Goal: Task Accomplishment & Management: Manage account settings

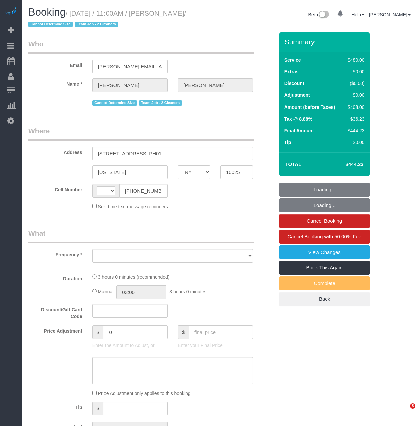
select select "NY"
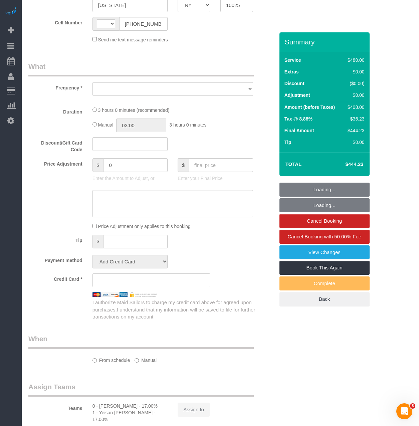
select select "string:[GEOGRAPHIC_DATA]"
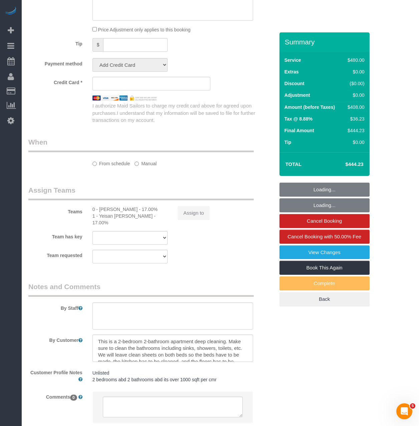
select select "string:stripe-pm_1QkAQu4VGloSiKo74CYp18Kc"
select select "2"
select select "180"
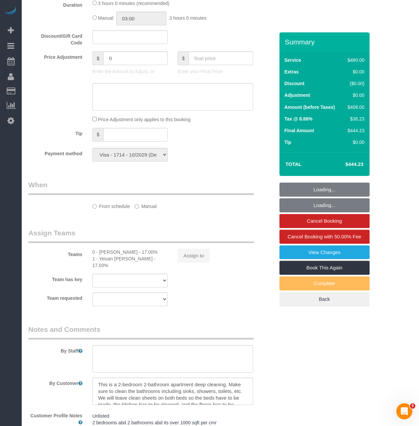
select select "object:1519"
select select "spot1"
select select "number:89"
select select "number:90"
select select "number:15"
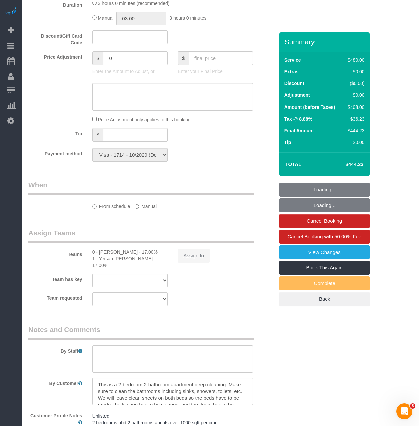
select select "number:5"
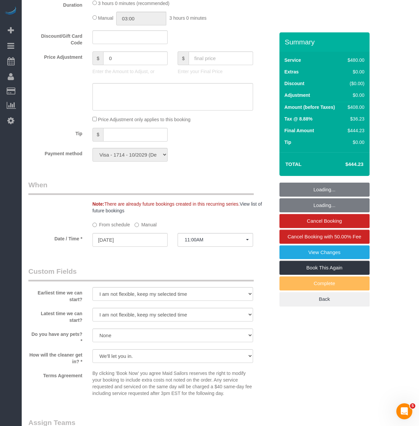
scroll to position [567, 0]
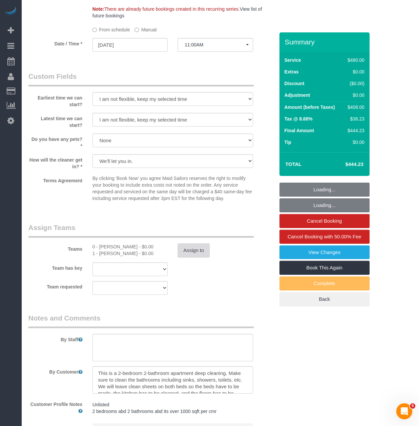
click at [200, 253] on button "Assign to" at bounding box center [194, 251] width 32 height 14
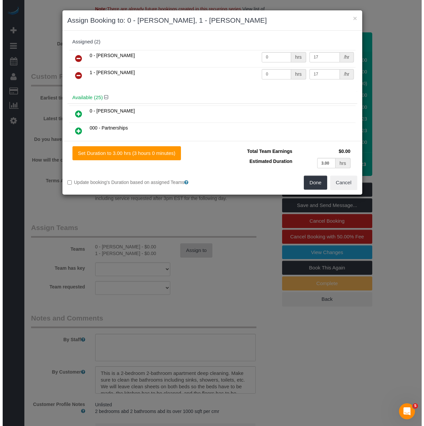
scroll to position [565, 0]
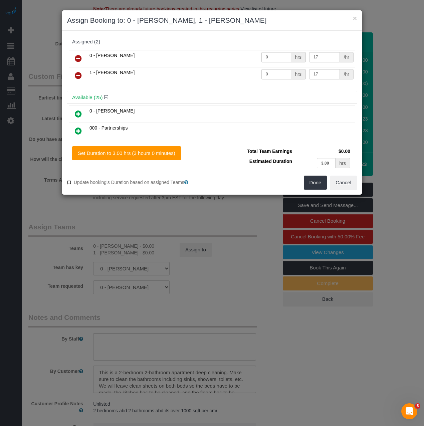
type input "1.50"
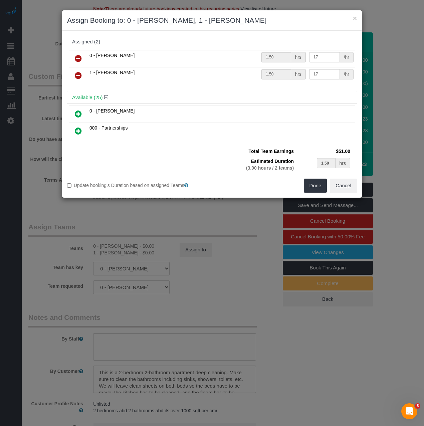
click at [71, 183] on label "Update booking's Duration based on assigned Teams" at bounding box center [137, 185] width 140 height 7
type input "3.00"
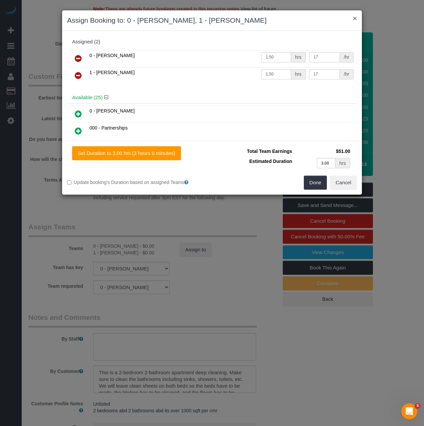
click at [355, 18] on button "×" at bounding box center [355, 18] width 4 height 7
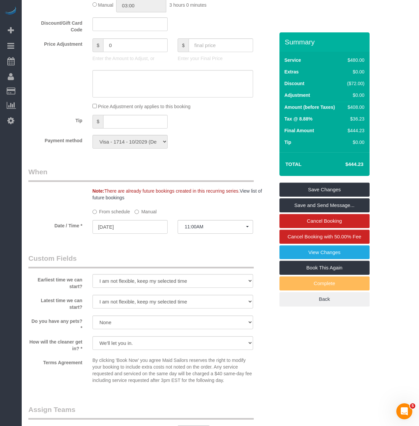
scroll to position [433, 0]
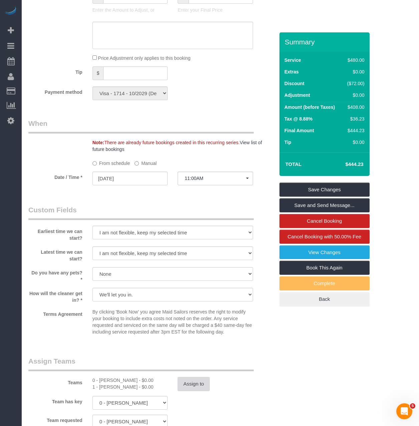
click at [192, 379] on button "Assign to" at bounding box center [194, 384] width 32 height 14
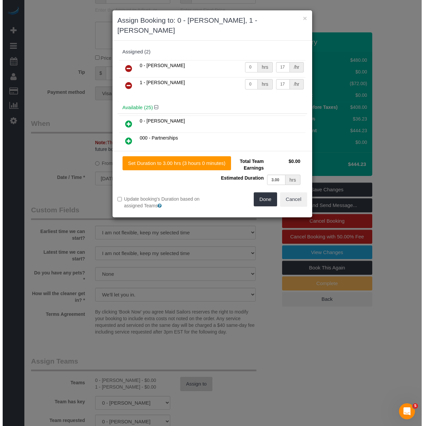
scroll to position [431, 0]
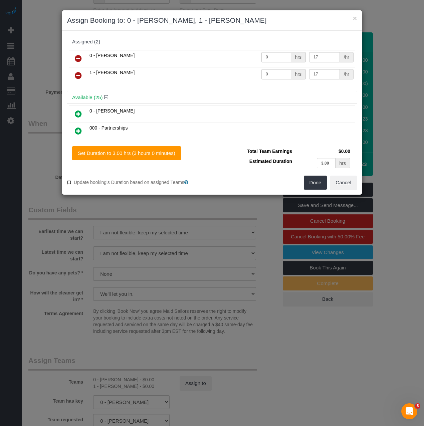
type input "1.50"
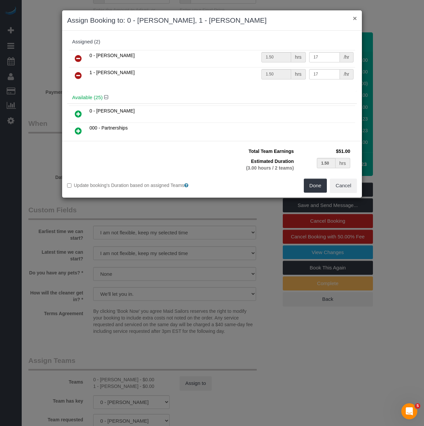
click at [356, 19] on button "×" at bounding box center [355, 18] width 4 height 7
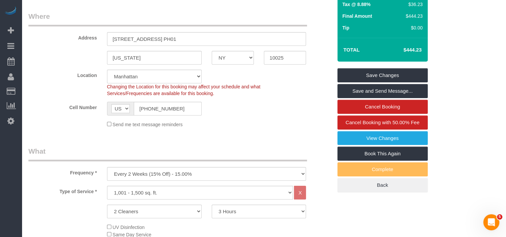
scroll to position [134, 0]
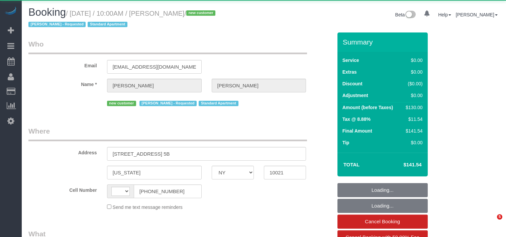
select select "NY"
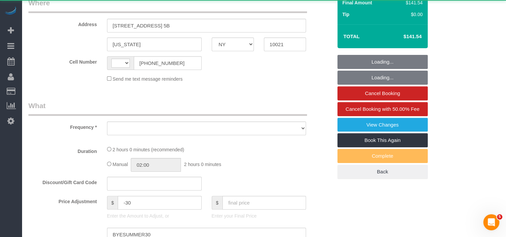
select select "number:61"
select select "number:90"
select select "number:15"
select select "number:5"
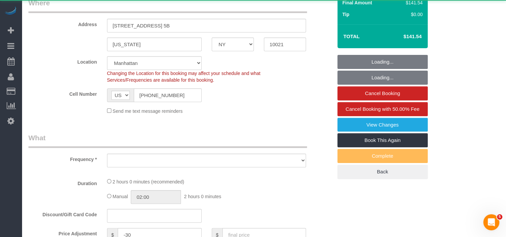
select select "string:US"
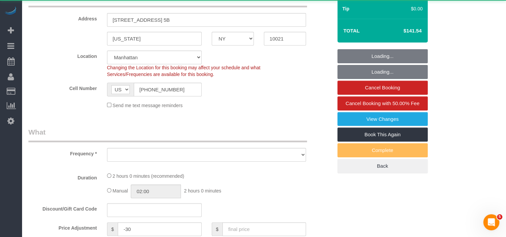
select select "object:971"
select select "string:stripe-pm_1S8lVH4VGloSiKo7q3iqme0x"
select select "spot1"
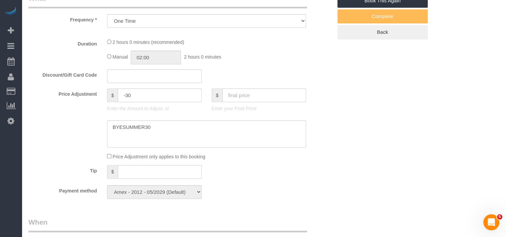
select select "1"
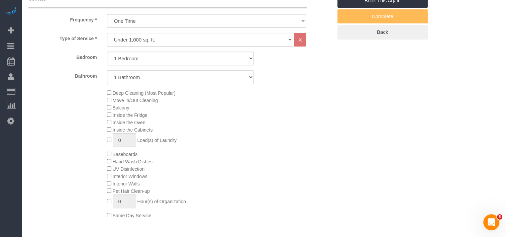
select select "object:1536"
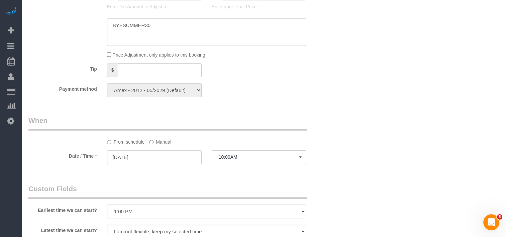
select select "1"
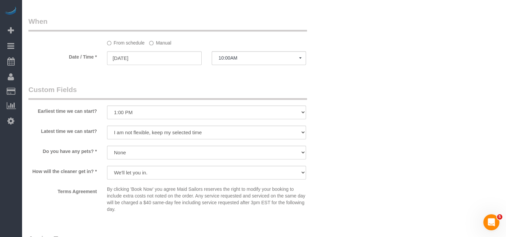
scroll to position [668, 0]
click at [174, 61] on input "09/22/2025" at bounding box center [154, 57] width 95 height 14
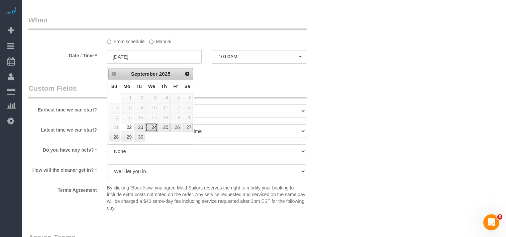
click at [154, 123] on link "24" at bounding box center [151, 127] width 13 height 9
type input "[DATE]"
select select "spot20"
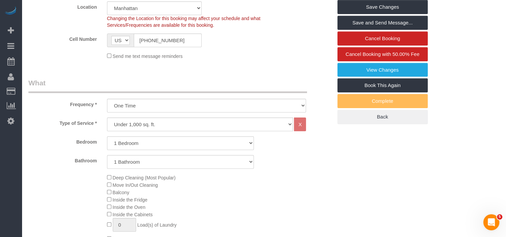
scroll to position [100, 0]
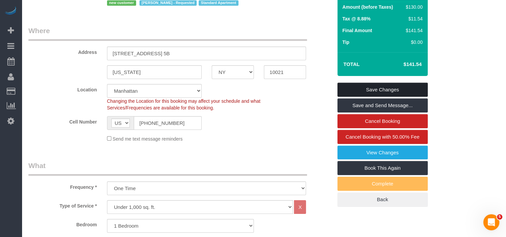
click at [364, 89] on link "Save Changes" at bounding box center [382, 90] width 90 height 14
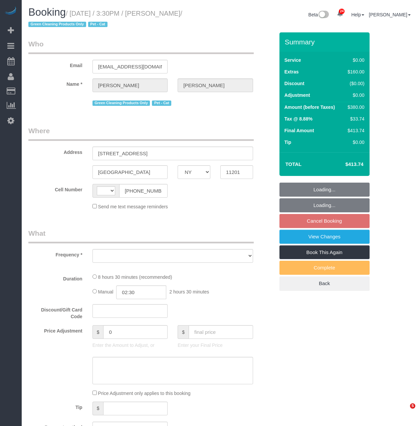
select select "NY"
select select "number:60"
select select "number:77"
select select "number:14"
select select "number:5"
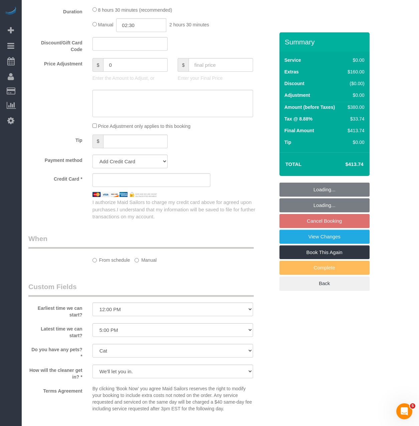
select select "string:stripe-pm_1Qoy9n4VGloSiKo7IKoi7Czd"
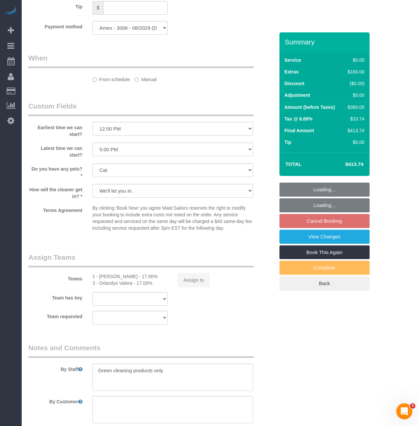
select select "string:[GEOGRAPHIC_DATA]"
select select "object:965"
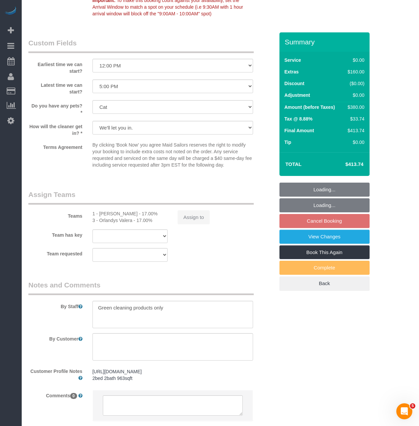
select select "2"
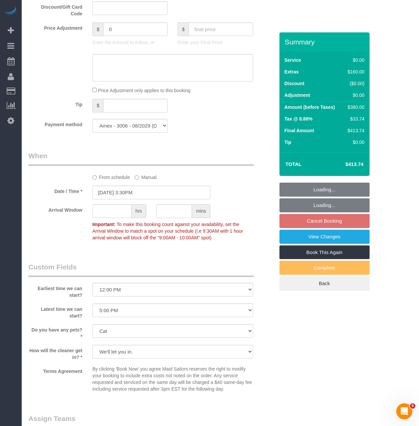
scroll to position [532, 0]
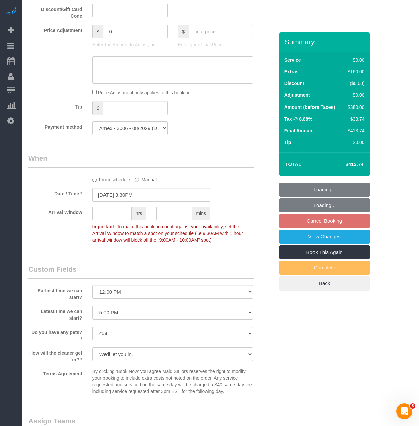
select select "object:1508"
click at [166, 194] on input "[DATE] 3:30PM" at bounding box center [152, 195] width 118 height 14
select select "2"
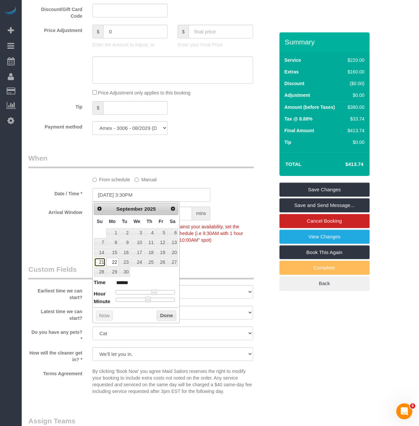
click at [99, 266] on link "21" at bounding box center [99, 262] width 11 height 9
type input "09/21/2025 3:30PM"
click at [157, 313] on button "Done" at bounding box center [167, 316] width 20 height 11
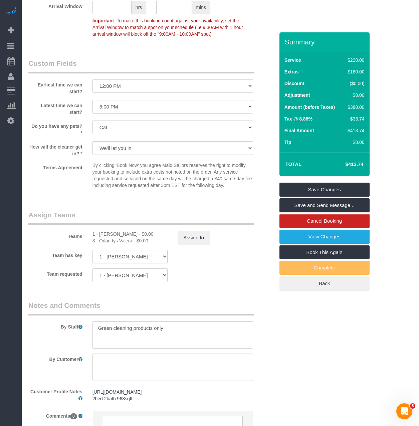
scroll to position [766, 0]
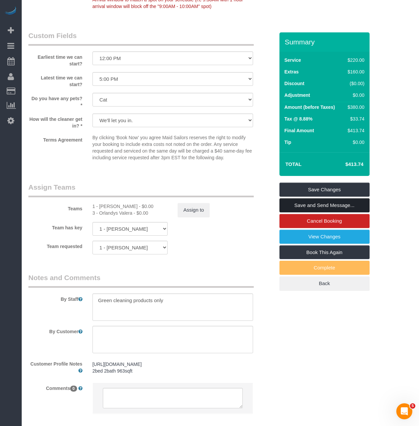
click at [347, 204] on link "Save and Send Message..." at bounding box center [325, 206] width 90 height 14
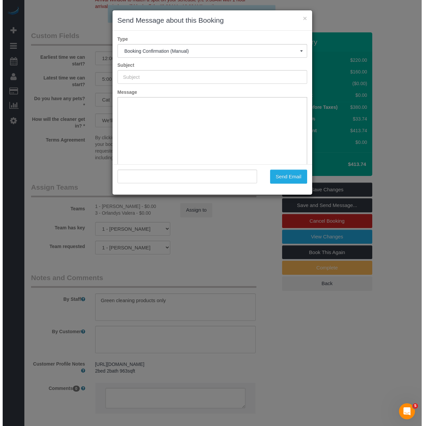
scroll to position [764, 0]
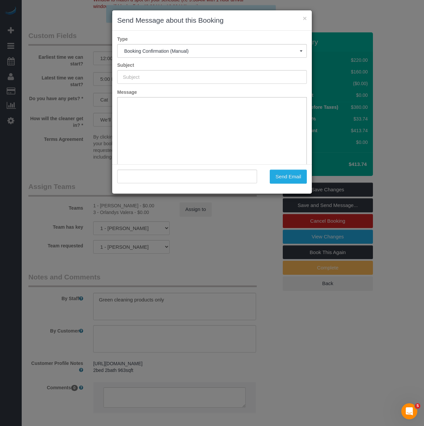
type input "Cleaning Confirmed for 09/21/2025 at 3:30pm"
type input ""Alexis Manzano" <azano.raven@gmail.com>"
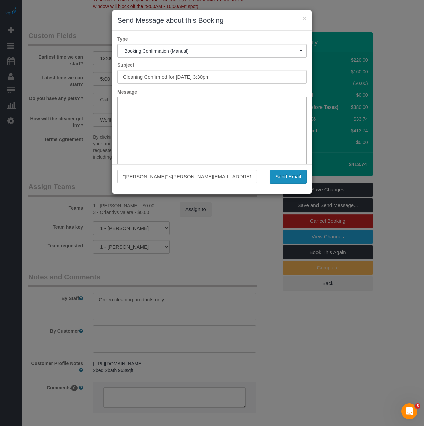
click at [292, 176] on button "Send Email" at bounding box center [288, 177] width 37 height 14
click at [304, 16] on button "×" at bounding box center [305, 18] width 4 height 7
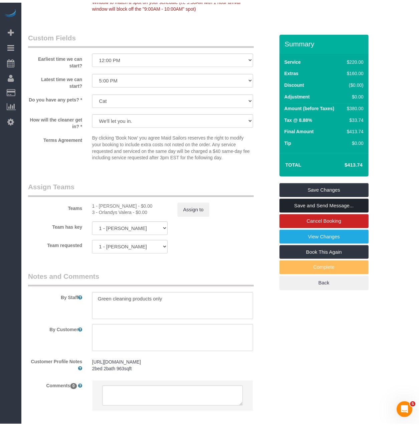
scroll to position [766, 0]
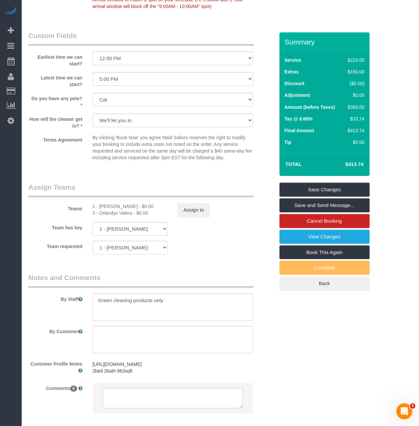
click at [268, 219] on sui-booking-teams "Teams 1 - Kariluz Romero - $0.00 3 - Orlandys Valera - $0.00 Assign to Team has…" at bounding box center [151, 218] width 246 height 72
drag, startPoint x: 314, startPoint y: 198, endPoint x: 313, endPoint y: 204, distance: 5.7
click at [313, 204] on fieldset "Save Changes Save and Send Message... Cancel Booking View Changes Book This Aga…" at bounding box center [325, 237] width 90 height 108
click at [314, 203] on link "Save and Send Message..." at bounding box center [325, 206] width 90 height 14
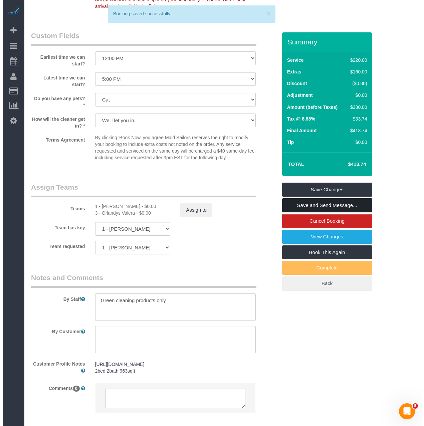
scroll to position [764, 0]
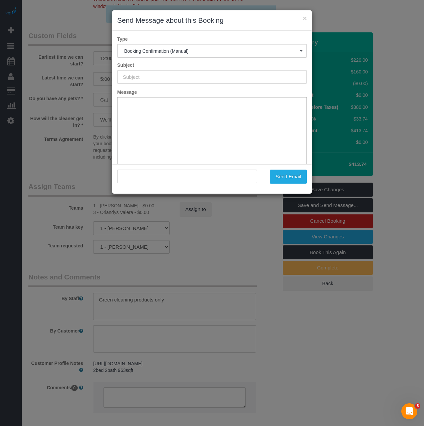
type input "Cleaning Confirmed for 09/21/2025 at 3:30pm"
type input ""Alexis Manzano" <azano.raven@gmail.com>"
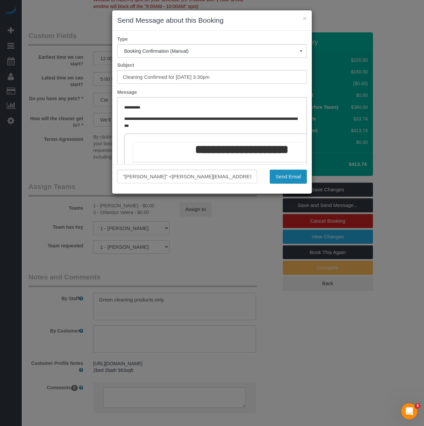
click at [288, 179] on button "Send Email" at bounding box center [288, 177] width 37 height 14
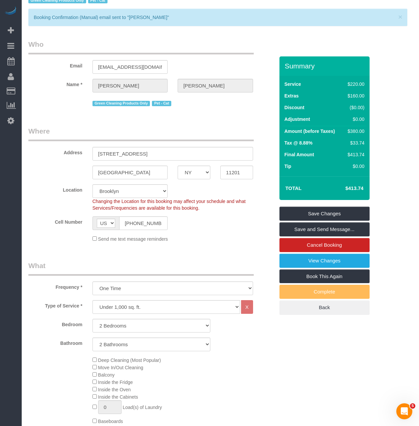
scroll to position [21, 0]
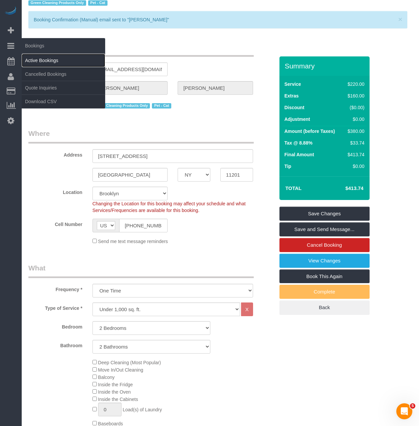
click at [37, 59] on link "Active Bookings" at bounding box center [64, 60] width 84 height 13
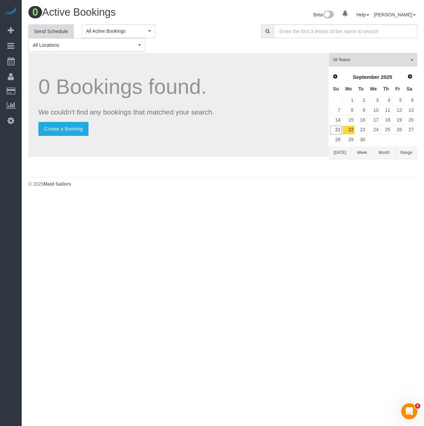
click at [60, 33] on link "Send Schedule" at bounding box center [50, 31] width 45 height 14
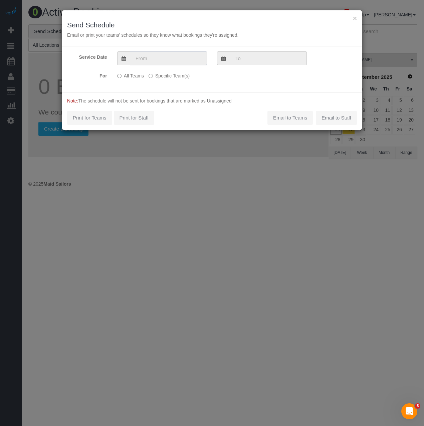
drag, startPoint x: 158, startPoint y: 53, endPoint x: 160, endPoint y: 49, distance: 4.2
click at [159, 51] on div "Service Date For All Teams Specific Team(s) Choose Team(s) The schedule will be…" at bounding box center [212, 69] width 300 height 46
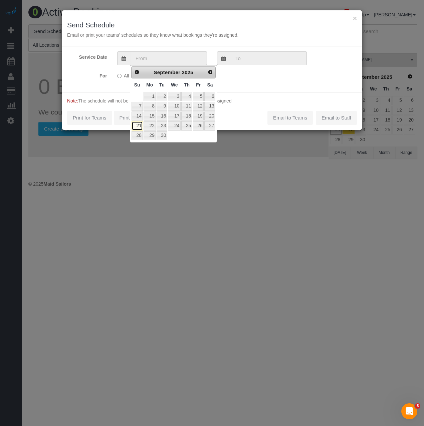
click at [142, 127] on link "21" at bounding box center [137, 125] width 11 height 9
type input "09/21/2025"
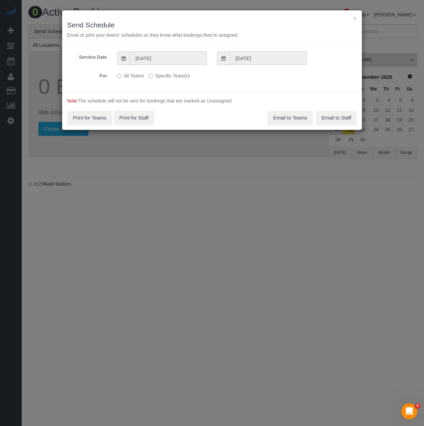
click at [151, 79] on label "Specific Team(s)" at bounding box center [169, 74] width 41 height 9
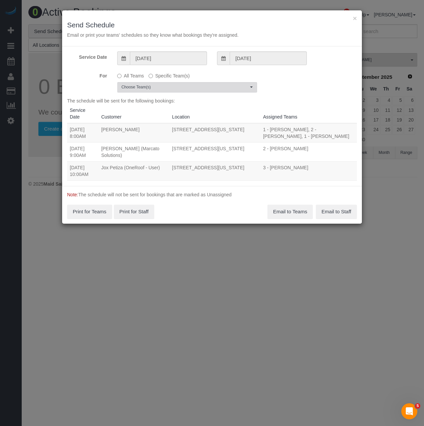
click at [151, 88] on span "Choose Team(s)" at bounding box center [185, 88] width 127 height 6
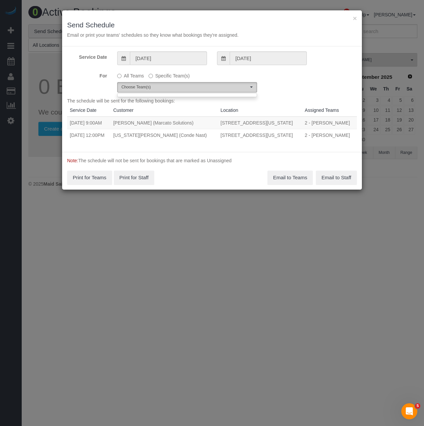
click at [151, 92] on button "Choose Team(s)" at bounding box center [187, 87] width 140 height 10
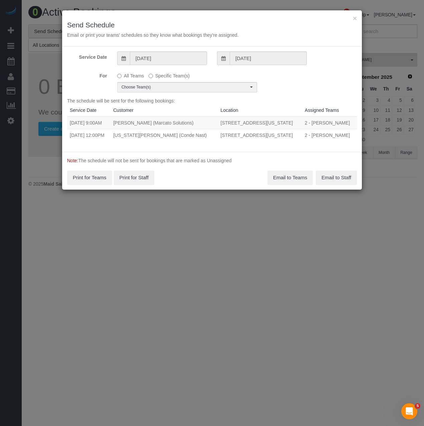
click at [278, 83] on div "For All Teams Specific Team(s) Choose Team(s)" at bounding box center [212, 81] width 300 height 22
click at [202, 84] on button "Choose Team(s)" at bounding box center [187, 87] width 140 height 10
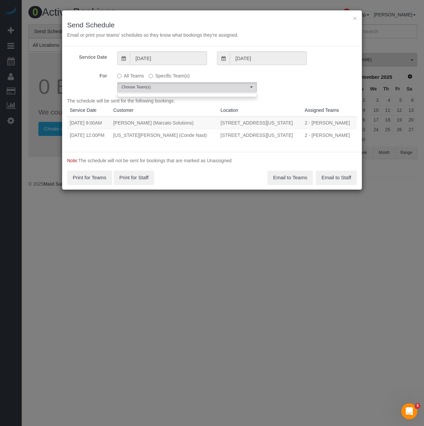
click at [149, 115] on th "Customer" at bounding box center [164, 110] width 107 height 12
click at [156, 88] on span "Choose Team(s)" at bounding box center [185, 88] width 127 height 6
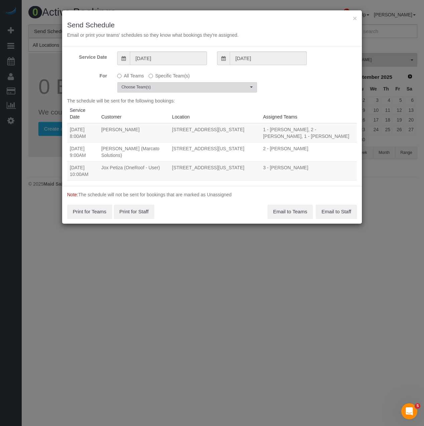
click at [162, 89] on span "Choose Team(s)" at bounding box center [185, 88] width 127 height 6
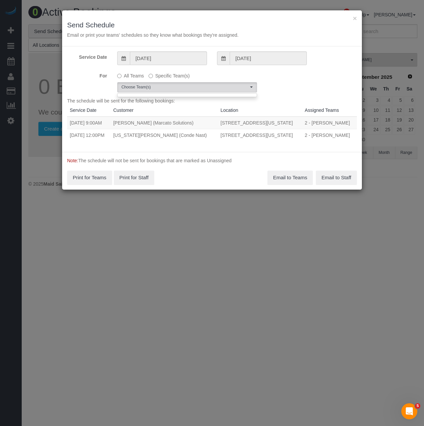
click at [165, 289] on div "× Send Schedule Email or print your teams' schedules so they know what bookings…" at bounding box center [212, 213] width 424 height 426
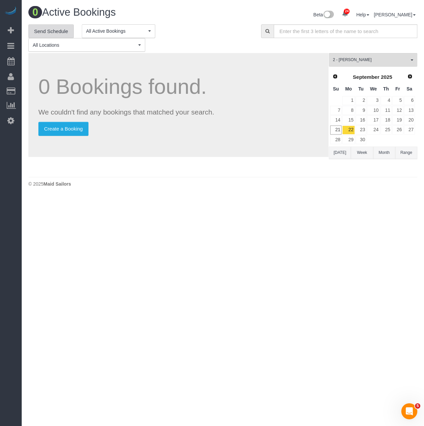
click at [60, 32] on link "Send Schedule" at bounding box center [50, 31] width 45 height 14
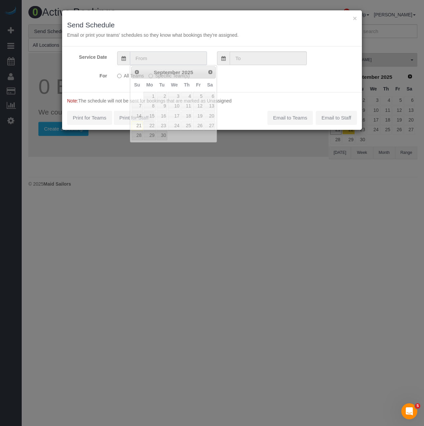
click at [145, 55] on input "text" at bounding box center [168, 58] width 77 height 14
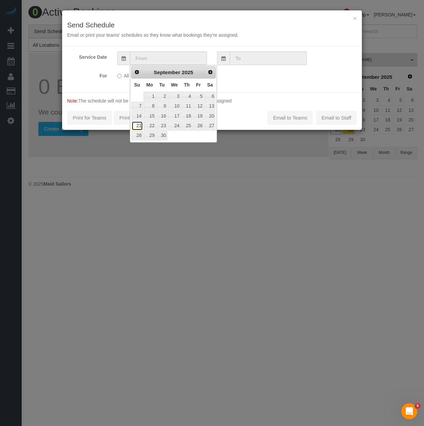
click at [139, 126] on link "21" at bounding box center [137, 125] width 11 height 9
type input "09/21/2025"
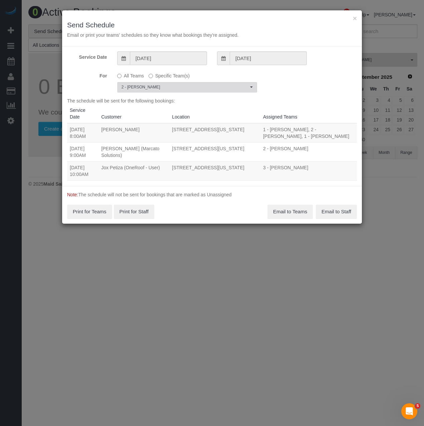
click at [165, 87] on span "2 - Ana Rodriguez" at bounding box center [185, 88] width 127 height 6
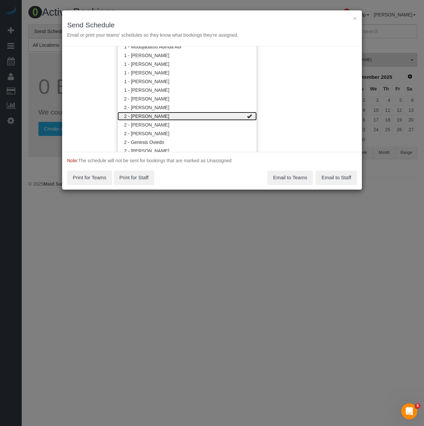
click at [164, 113] on link "2 - Ana Rodriguez" at bounding box center [187, 116] width 139 height 9
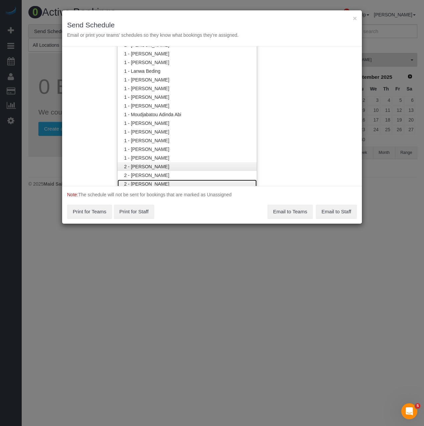
scroll to position [317, 0]
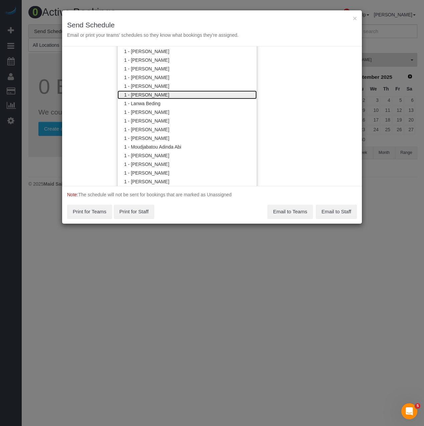
click at [154, 98] on link "1 - Kariluz Romero" at bounding box center [187, 95] width 139 height 9
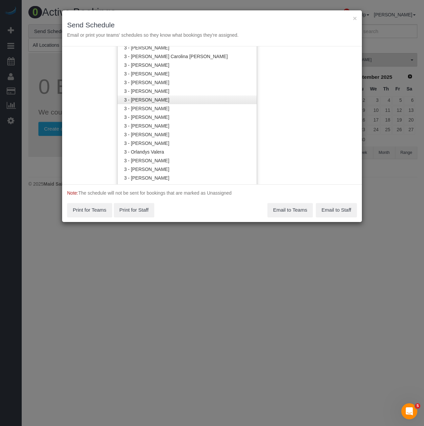
scroll to position [618, 0]
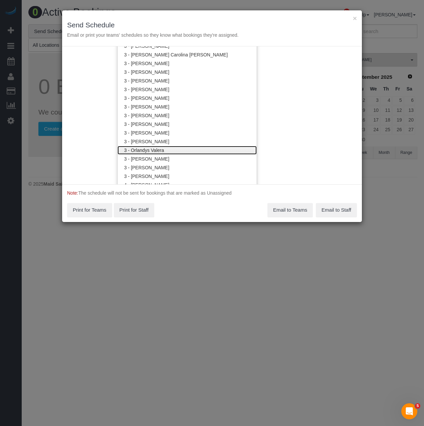
click at [150, 154] on link "3 - Orlandys Valera" at bounding box center [187, 150] width 139 height 9
click at [190, 210] on div "Note: The schedule will not be sent for bookings that are marked as Unassigned …" at bounding box center [212, 203] width 300 height 38
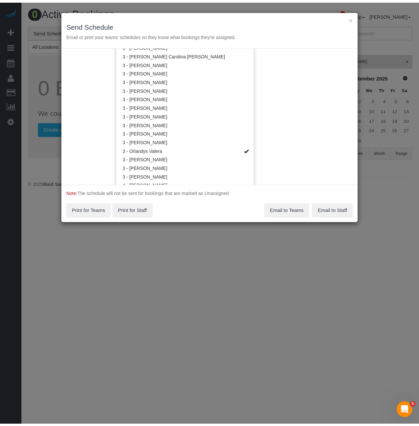
scroll to position [0, 0]
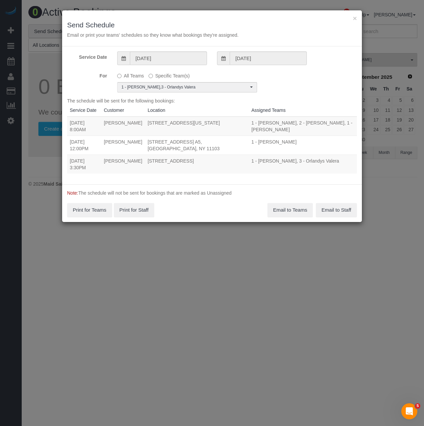
drag, startPoint x: 69, startPoint y: 160, endPoint x: 170, endPoint y: 165, distance: 102.1
click at [170, 165] on tr "09/21/2025 3:30PM Alexis Manzano 60 Water Street, Apt. 301, Brooklyn, NY 11201 …" at bounding box center [212, 164] width 290 height 19
copy tr "09/21/2025 3:30PM Alexis Manzano 60 Water Street, Apt. 301, Brooklyn, NY 11201"
drag, startPoint x: 280, startPoint y: 213, endPoint x: 281, endPoint y: 208, distance: 4.4
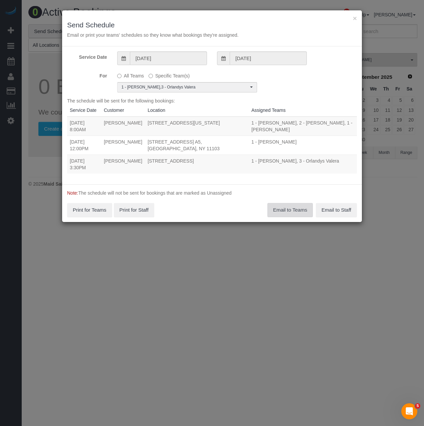
click at [280, 212] on button "Email to Teams" at bounding box center [290, 210] width 45 height 14
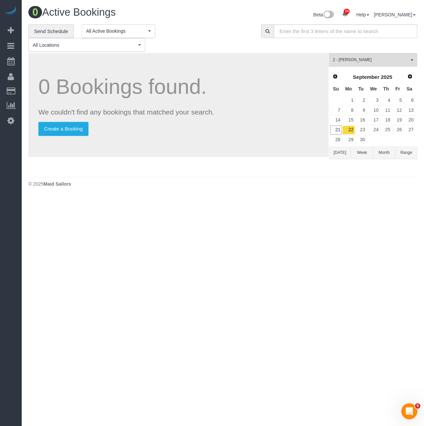
drag, startPoint x: 257, startPoint y: 239, endPoint x: 253, endPoint y: 237, distance: 4.0
click at [253, 237] on body "24 Beta Your Notifications You have 0 alerts × You have 1 to charge for 09/20/2…" at bounding box center [212, 213] width 424 height 426
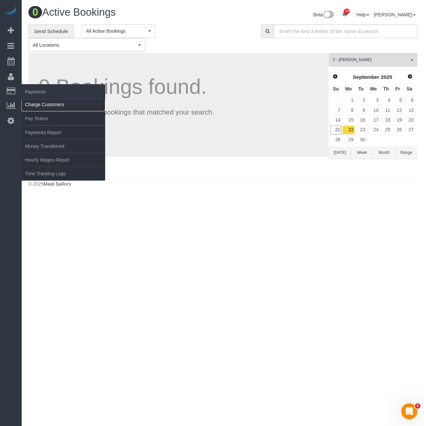
click at [34, 103] on link "Charge Customers" at bounding box center [64, 104] width 84 height 13
select select
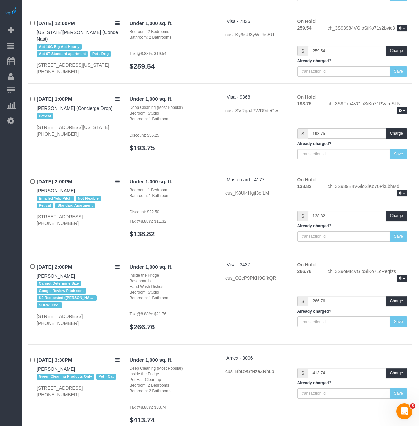
scroll to position [1125, 0]
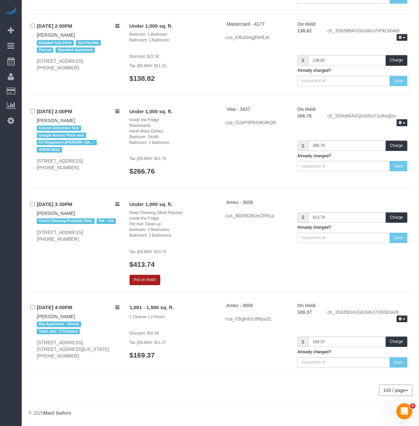
click at [156, 280] on button "Put on Hold!" at bounding box center [145, 280] width 31 height 10
click at [51, 212] on link "[PERSON_NAME]" at bounding box center [56, 213] width 38 height 5
click at [136, 281] on button "Put on Hold!" at bounding box center [145, 280] width 31 height 10
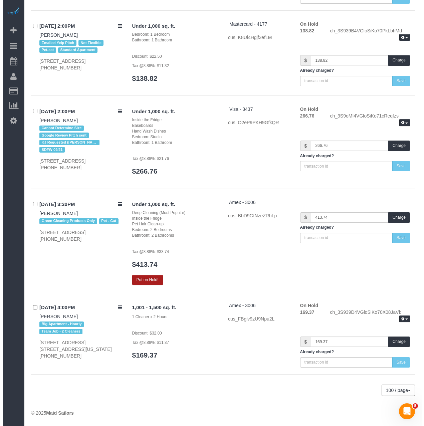
scroll to position [1118, 0]
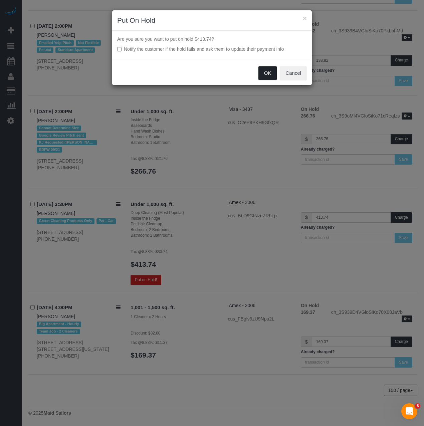
click at [265, 73] on button "OK" at bounding box center [268, 73] width 19 height 14
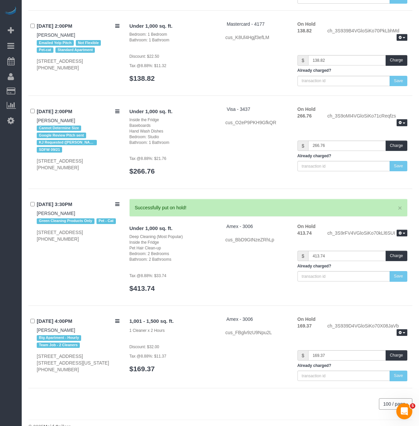
scroll to position [1115, 0]
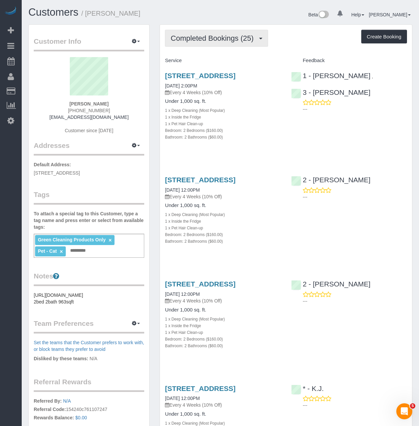
click at [208, 40] on span "Completed Bookings (25)" at bounding box center [214, 38] width 86 height 8
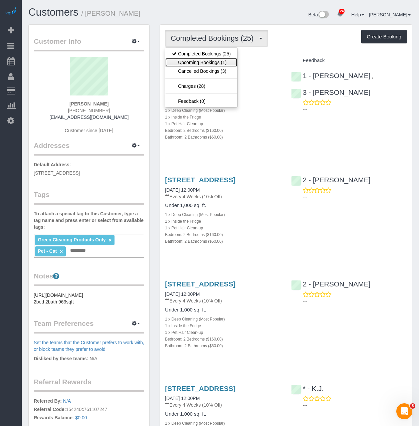
click at [202, 62] on link "Upcoming Bookings (1)" at bounding box center [201, 62] width 72 height 9
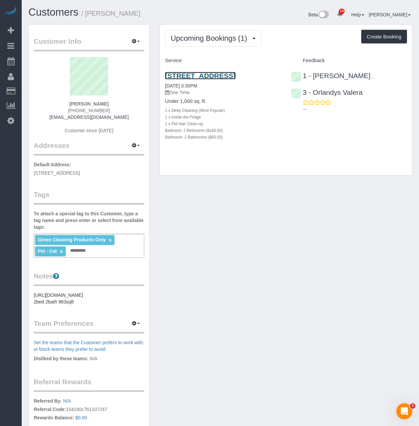
click at [189, 80] on link "[STREET_ADDRESS]" at bounding box center [200, 76] width 71 height 8
click at [246, 43] on button "Upcoming Bookings (1)" at bounding box center [213, 38] width 97 height 17
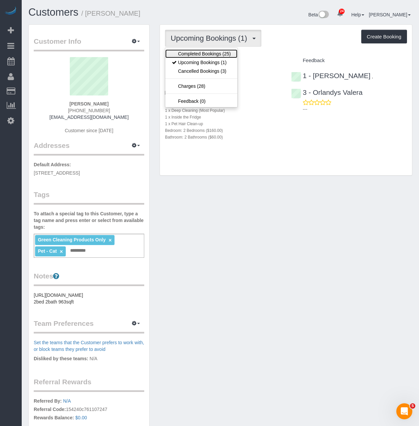
click at [205, 54] on link "Completed Bookings (25)" at bounding box center [201, 53] width 72 height 9
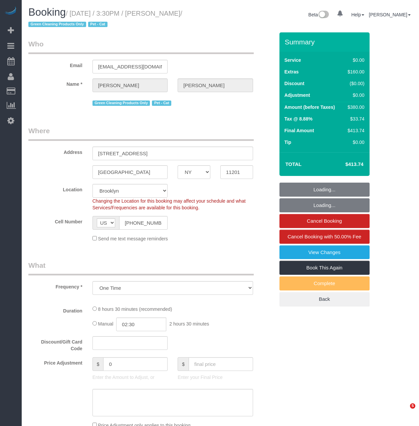
select select "NY"
select select "string:stripe-pm_1Qoy9n4VGloSiKo7IKoi7Czd"
select select "object:975"
select select "2"
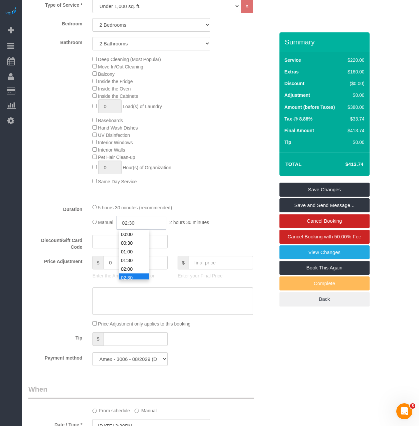
scroll to position [35, 0]
drag, startPoint x: 144, startPoint y: 222, endPoint x: 122, endPoint y: 221, distance: 22.4
click at [122, 221] on input "02:30" at bounding box center [141, 223] width 50 height 14
click at [195, 184] on div "Deep Cleaning (Most Popular) Move In/Out Cleaning Balcony Inside the Fridge Ins…" at bounding box center [184, 120] width 192 height 130
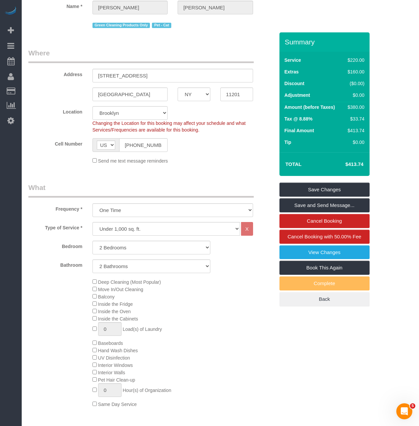
scroll to position [0, 0]
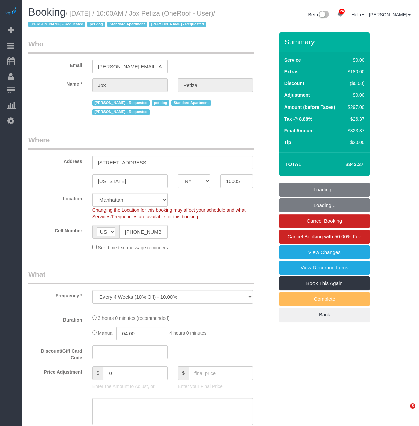
select select "NY"
select select "spot1"
select select "number:89"
select select "number:90"
select select "number:13"
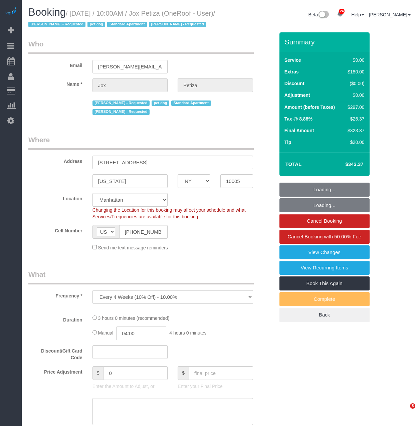
select select "number:5"
select select "object:1566"
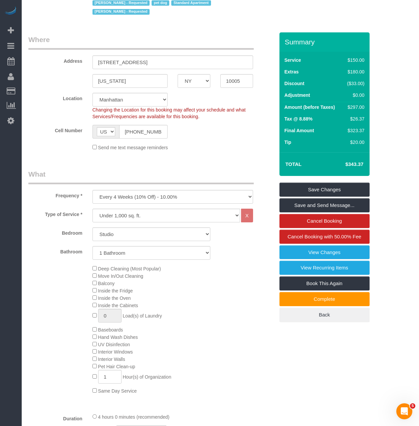
scroll to position [201, 0]
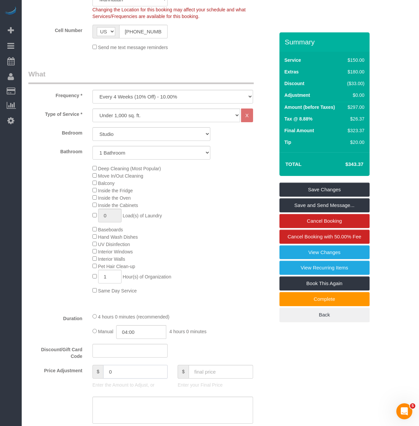
drag, startPoint x: 116, startPoint y: 385, endPoint x: 55, endPoint y: 373, distance: 61.3
click at [55, 373] on fieldset "What Frequency * One Time Weekly (20% Off) - 20.00% Every 2 Weeks (15% Off) - 1…" at bounding box center [151, 274] width 246 height 411
type input "120"
click at [201, 260] on div "Deep Cleaning (Most Popular) Move In/Out Cleaning Balcony Inside the Fridge Ins…" at bounding box center [184, 230] width 192 height 130
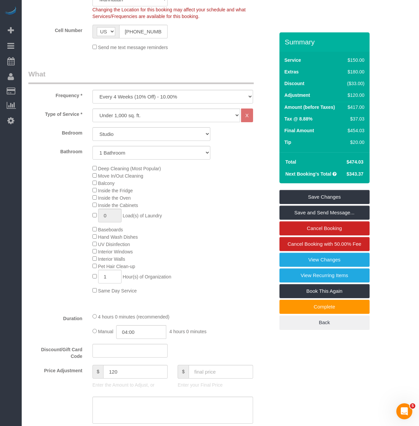
click at [361, 165] on span "$474.03" at bounding box center [355, 161] width 17 height 5
click at [359, 165] on span "$474.03" at bounding box center [355, 161] width 17 height 5
copy span "474.03"
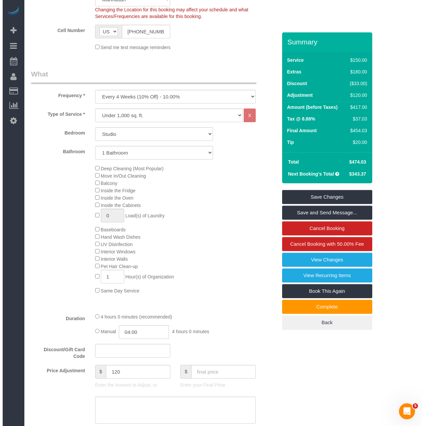
scroll to position [434, 0]
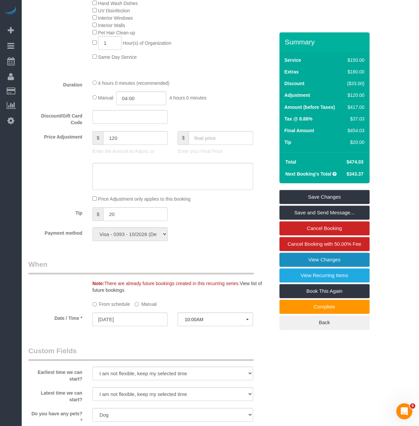
click at [323, 267] on link "View Changes" at bounding box center [325, 260] width 90 height 14
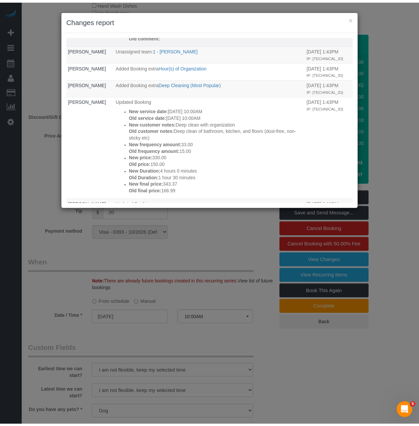
scroll to position [234, 0]
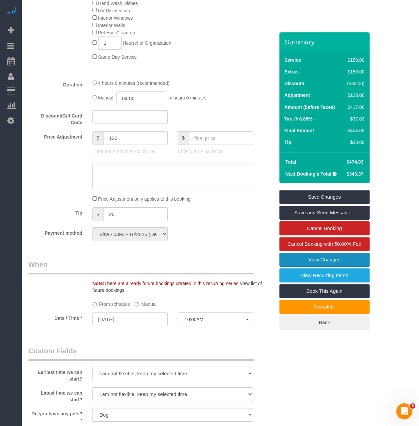
click at [287, 267] on link "View Changes" at bounding box center [325, 260] width 90 height 14
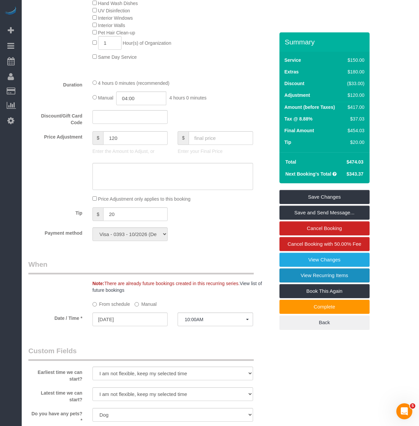
click at [288, 283] on link "View Recurring Items" at bounding box center [325, 276] width 90 height 14
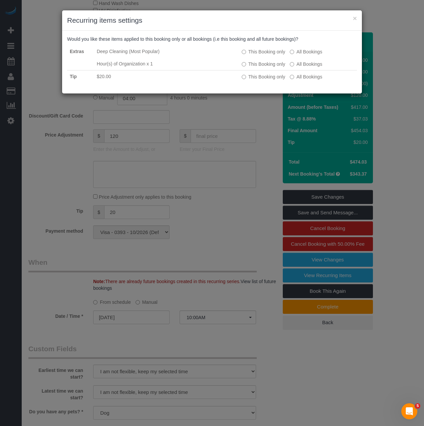
click at [354, 22] on h3 "Recurring items settings" at bounding box center [212, 20] width 290 height 10
click at [354, 18] on button "×" at bounding box center [355, 18] width 4 height 7
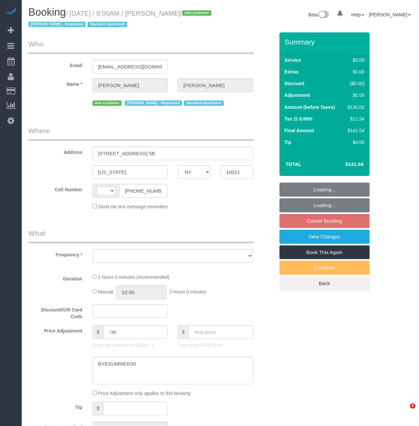
select select "NY"
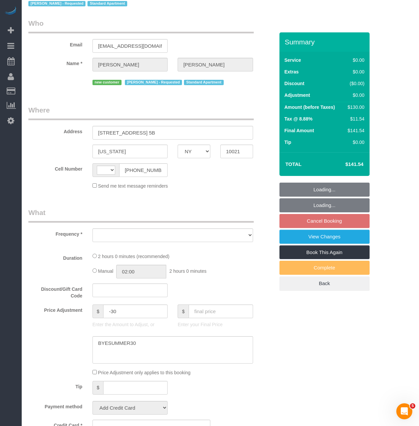
select select "object:575"
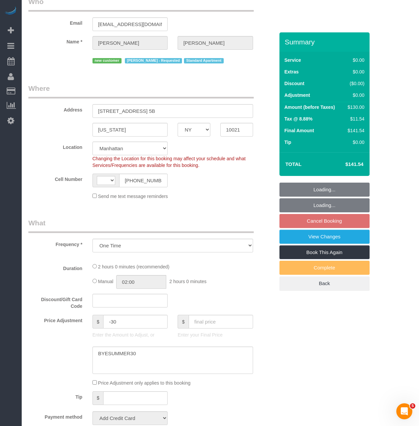
scroll to position [100, 0]
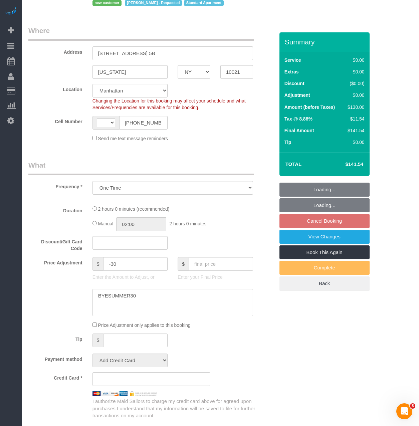
select select "string:stripe-pm_1S8lVH4VGloSiKo7q3iqme0x"
select select "number:61"
select select "number:90"
select select "number:15"
select select "number:5"
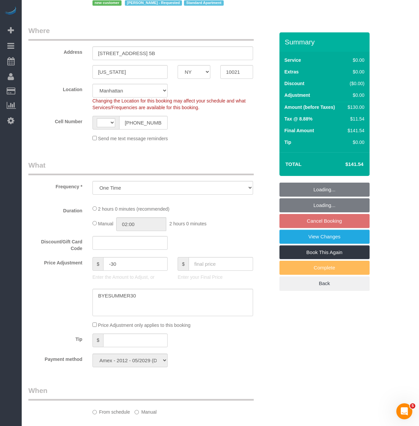
select select "string:[GEOGRAPHIC_DATA]"
select select "object:971"
select select "1"
select select "spot1"
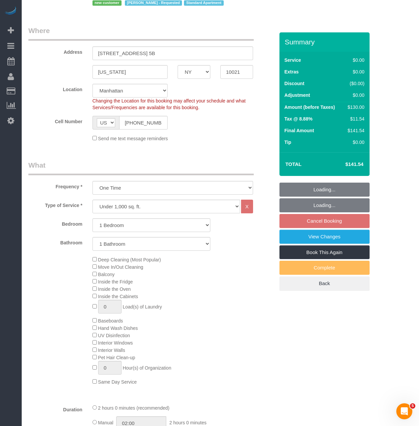
select select "1"
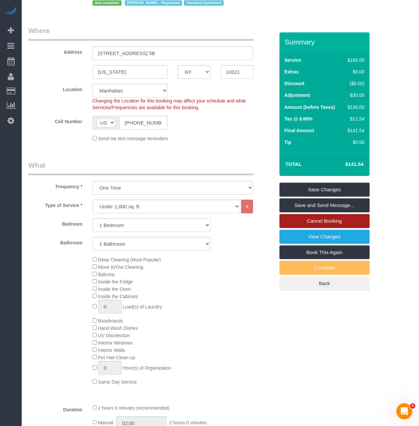
click at [336, 219] on link "Cancel Booking" at bounding box center [325, 221] width 90 height 14
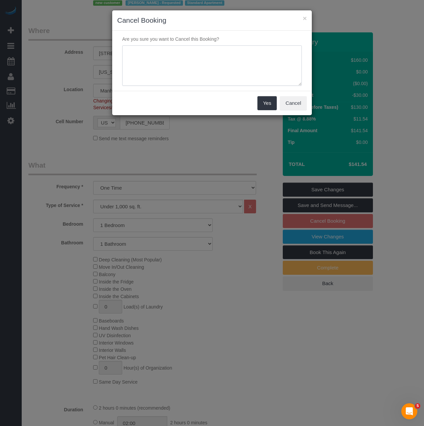
click at [199, 57] on textarea at bounding box center [212, 65] width 180 height 41
type textarea "Customer Requested. Scheduling conflict"
drag, startPoint x: 264, startPoint y: 101, endPoint x: 268, endPoint y: 103, distance: 4.7
click at [266, 103] on button "Yes" at bounding box center [267, 103] width 19 height 14
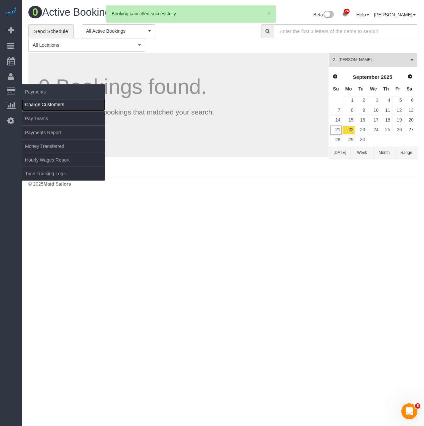
click at [32, 102] on link "Charge Customers" at bounding box center [64, 104] width 84 height 13
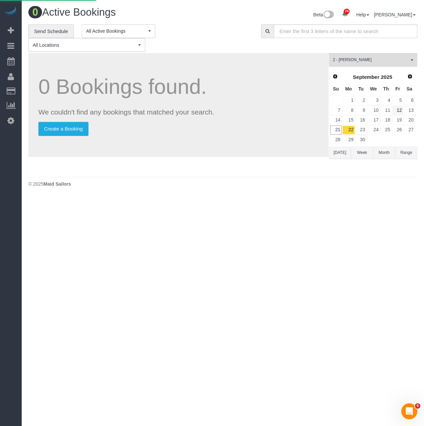
select select
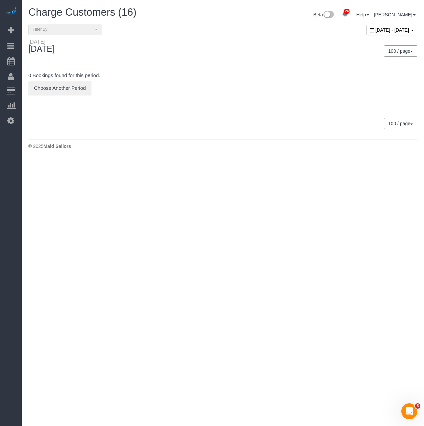
click at [375, 33] on div "[DATE] - [DATE]" at bounding box center [392, 30] width 51 height 11
type input "**********"
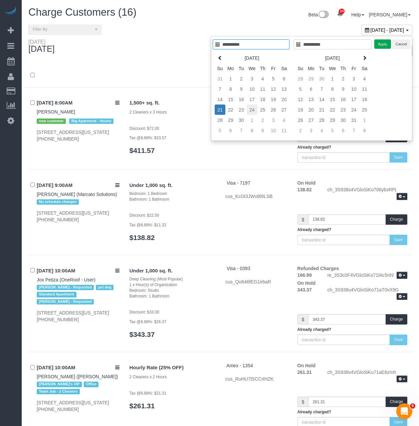
type input "**********"
click at [253, 111] on td "24" at bounding box center [252, 110] width 11 height 10
type input "**********"
click at [253, 111] on td "24" at bounding box center [252, 110] width 11 height 10
type input "**********"
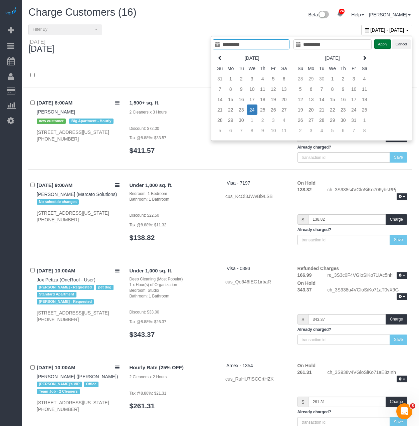
click at [377, 48] on button "Apply" at bounding box center [383, 44] width 17 height 10
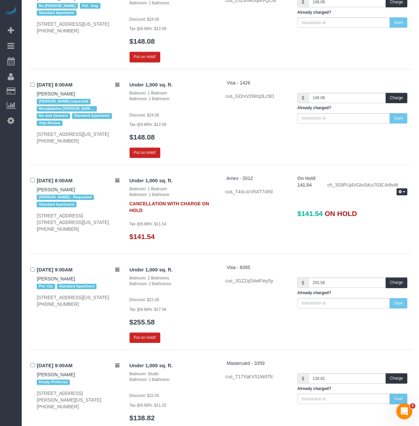
scroll to position [602, 0]
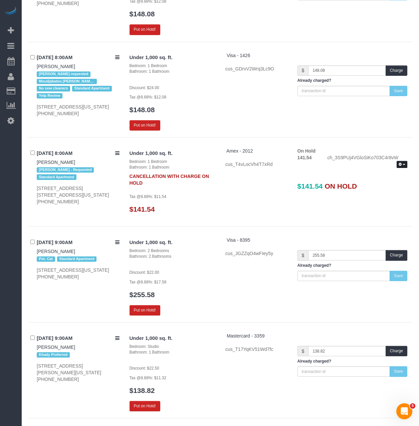
click at [407, 165] on button "button" at bounding box center [402, 164] width 11 height 7
click at [380, 173] on link "Release Hold" at bounding box center [381, 176] width 53 height 9
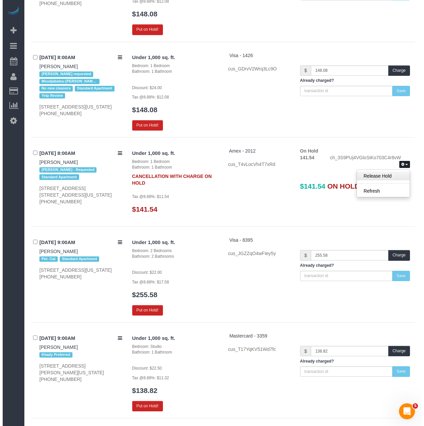
scroll to position [597, 0]
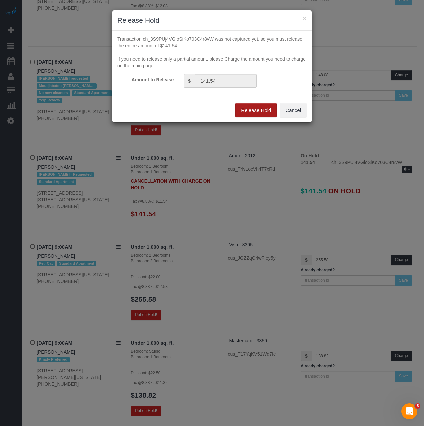
click at [263, 114] on button "Release Hold" at bounding box center [256, 110] width 41 height 14
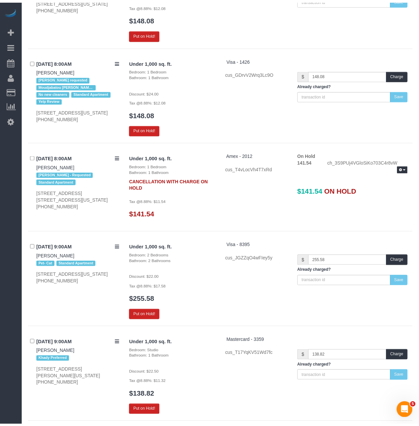
scroll to position [602, 0]
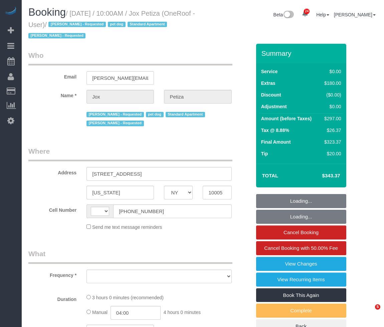
select select "NY"
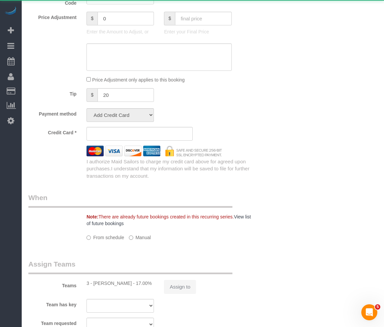
select select "string:[GEOGRAPHIC_DATA]"
select select "object:855"
select select "string:stripe-pm_1PwTrs4VGloSiKo7pLA6fO7l"
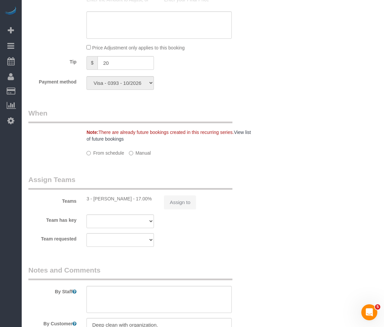
select select "spot1"
select select "number:89"
select select "number:90"
select select "number:13"
select select "number:5"
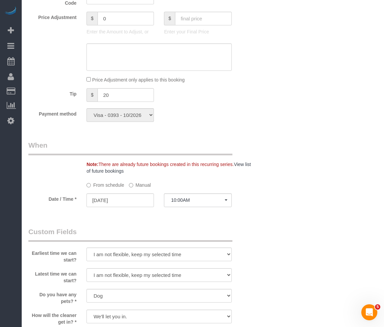
select select "object:1566"
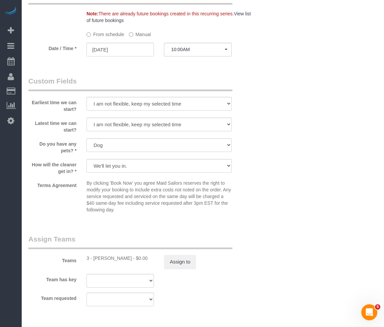
scroll to position [733, 0]
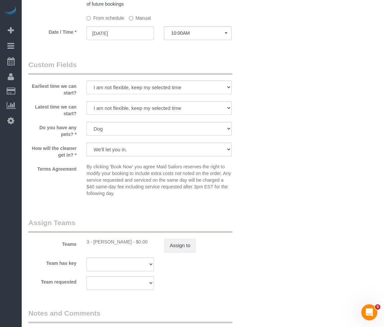
click at [181, 254] on sui-booking-teams "Teams 3 - Diana Gonzalez - $0.00 Assign to Team has key 3 - Diana Gonzalez 000-…" at bounding box center [139, 254] width 223 height 72
click at [184, 246] on button "Assign to" at bounding box center [180, 246] width 32 height 14
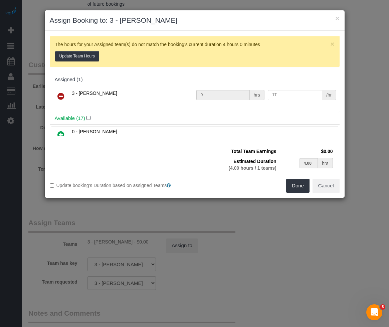
click at [52, 188] on label "Update booking's Duration based on assigned Teams" at bounding box center [120, 185] width 140 height 7
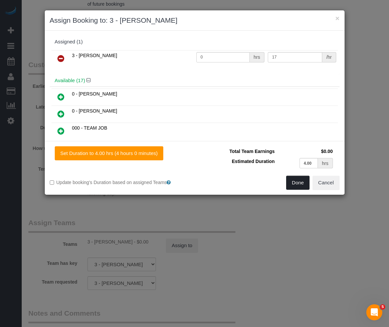
click at [289, 187] on button "Done" at bounding box center [297, 183] width 23 height 14
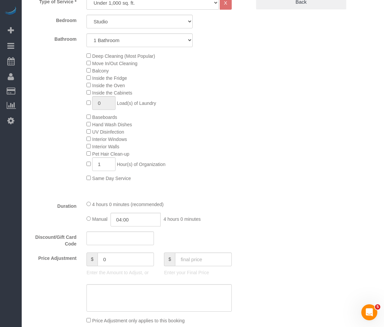
scroll to position [332, 0]
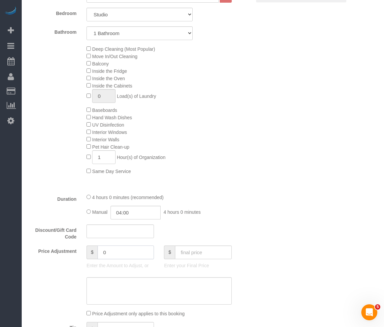
drag, startPoint x: 111, startPoint y: 255, endPoint x: 69, endPoint y: 254, distance: 41.8
click at [69, 254] on div "Price Adjustment $ 0 Enter the Amount to Adjust, or $ Enter your Final Price" at bounding box center [139, 259] width 233 height 27
click at [124, 212] on input "04:00" at bounding box center [136, 213] width 50 height 14
type input "06:00"
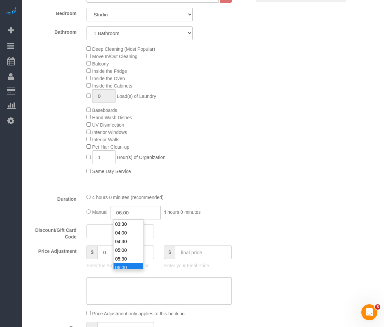
click at [125, 264] on li "06:00" at bounding box center [129, 267] width 30 height 9
click at [117, 252] on input "0" at bounding box center [126, 253] width 56 height 14
select select "spot43"
click at [110, 280] on textarea at bounding box center [159, 290] width 145 height 27
click at [114, 252] on input "0" at bounding box center [126, 253] width 56 height 14
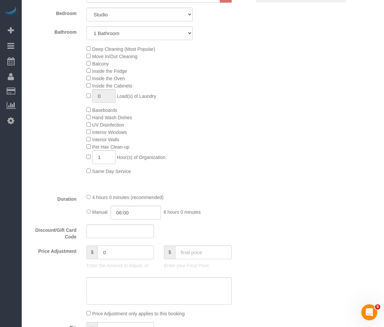
drag, startPoint x: 114, startPoint y: 252, endPoint x: 77, endPoint y: 248, distance: 37.3
click at [77, 248] on div "Price Adjustment $ 0 Enter the Amount to Adjust, or $ Enter your Final Price" at bounding box center [139, 259] width 233 height 27
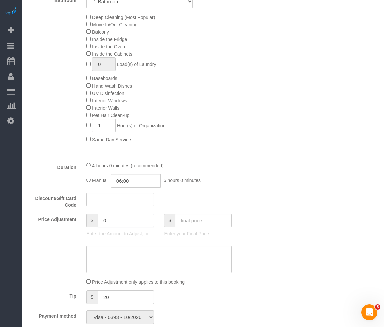
scroll to position [368, 0]
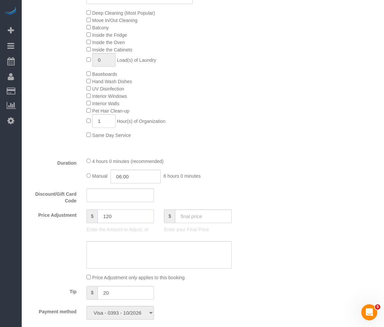
type input "120"
click at [139, 267] on textarea at bounding box center [159, 254] width 145 height 27
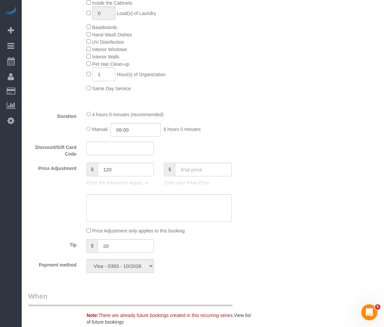
scroll to position [434, 0]
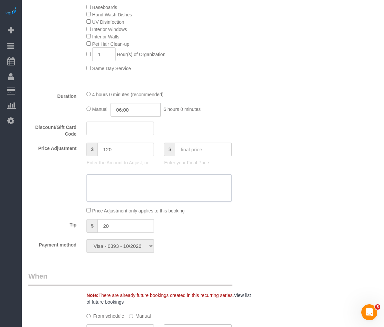
click at [166, 179] on textarea at bounding box center [159, 187] width 145 height 27
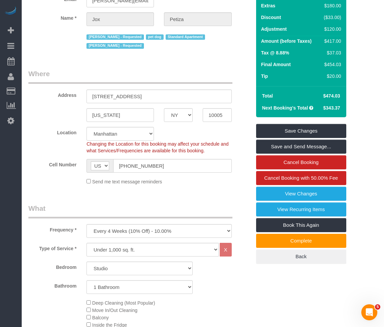
scroll to position [67, 0]
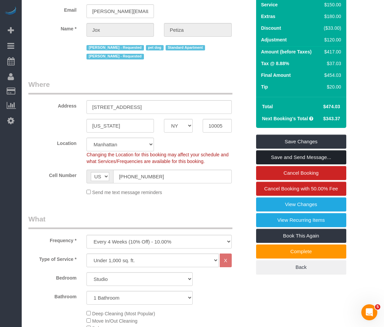
type textarea "2 hours extension(30 minutes complimentary)"
click at [295, 153] on link "Save and Send Message..." at bounding box center [301, 157] width 90 height 14
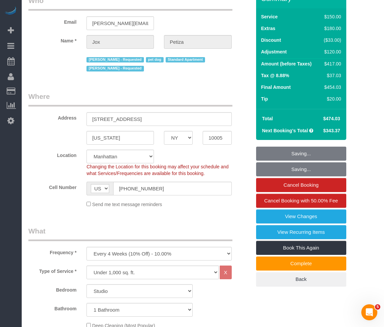
scroll to position [0, 0]
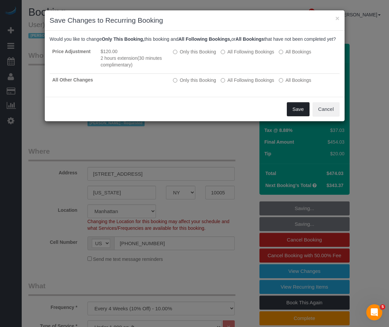
click at [298, 116] on button "Save" at bounding box center [298, 109] width 23 height 14
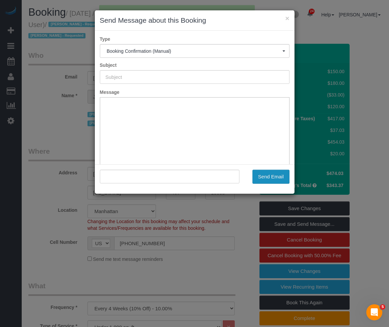
type input "Cleaning Confirmed for 09/21/2025 at 10:00am"
type input ""Jox Petiza" <joyce.petiza@gmail.com>"
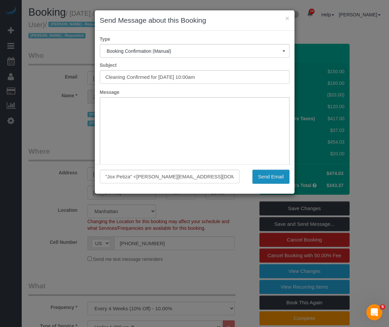
click at [270, 176] on button "Send Email" at bounding box center [271, 177] width 37 height 14
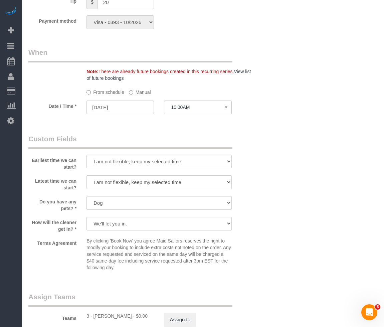
scroll to position [702, 0]
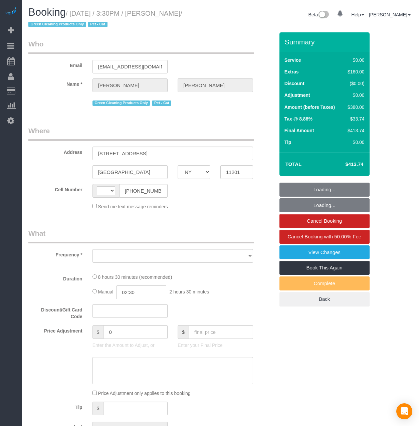
select select "NY"
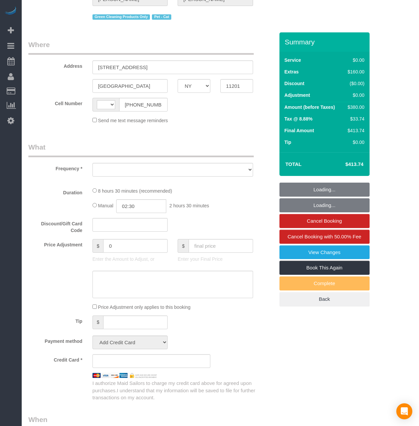
scroll to position [201, 0]
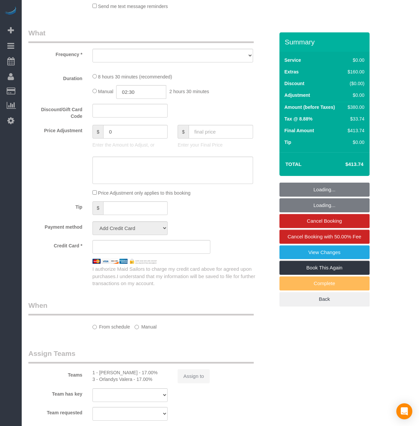
select select "string:[GEOGRAPHIC_DATA]"
select select "object:752"
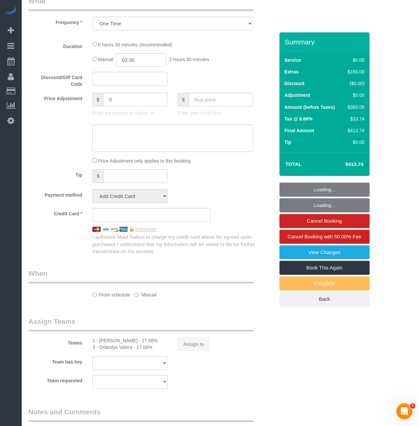
select select "number:60"
select select "number:77"
select select "number:14"
select select "number:5"
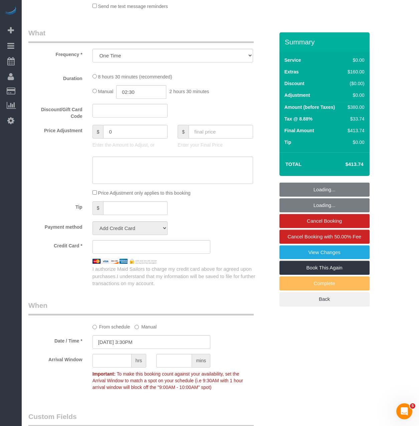
select select "2"
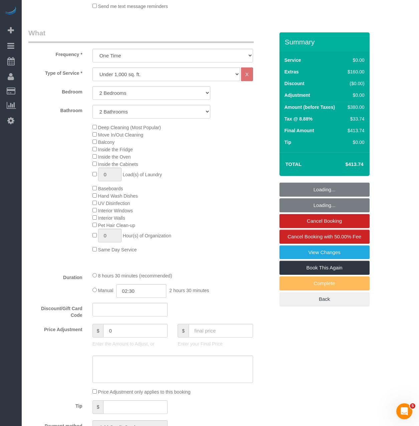
select select "object:1092"
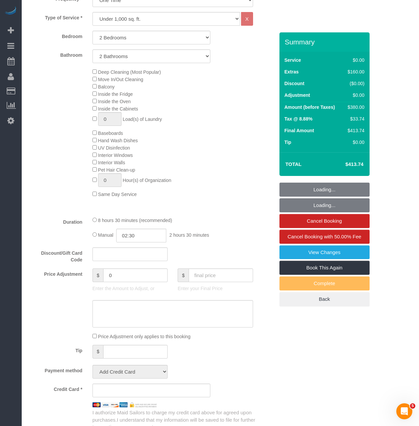
select select "string:stripe-pm_1Qoy9n4VGloSiKo7IKoi7Czd"
select select "2"
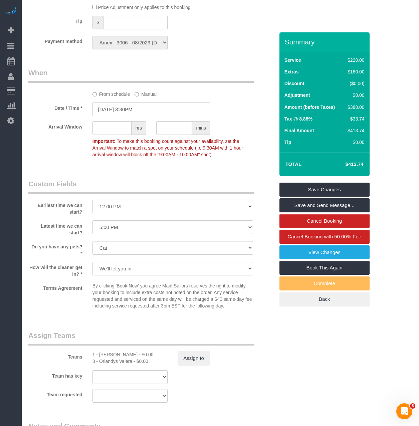
scroll to position [700, 0]
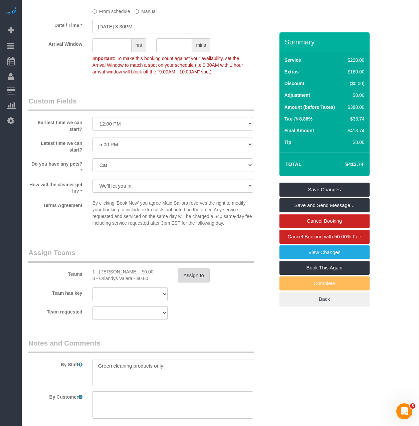
click at [192, 279] on button "Assign to" at bounding box center [194, 276] width 32 height 14
